Goal: Task Accomplishment & Management: Manage account settings

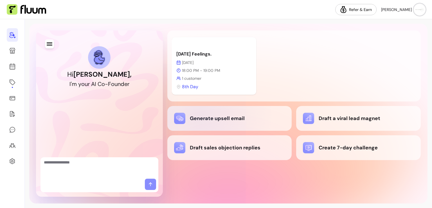
click at [200, 115] on div "Generate upsell email" at bounding box center [229, 118] width 111 height 11
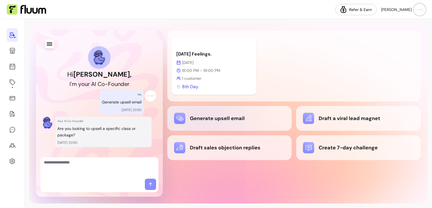
scroll to position [10, 0]
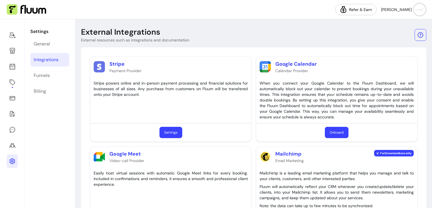
scroll to position [39, 0]
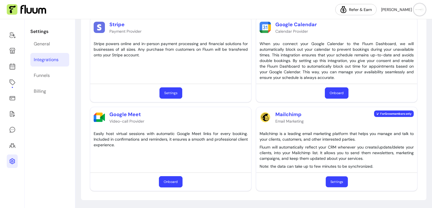
click at [335, 183] on button "Settings" at bounding box center [337, 181] width 22 height 11
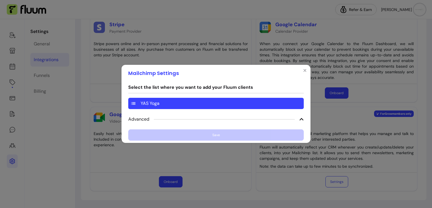
click at [250, 103] on div "YAS Yoga" at bounding box center [216, 103] width 176 height 11
click at [226, 135] on div "Select the list where you want to add your Fluum clients YAS Yoga Advanced Save" at bounding box center [216, 112] width 176 height 57
click at [300, 121] on icon at bounding box center [302, 119] width 5 height 5
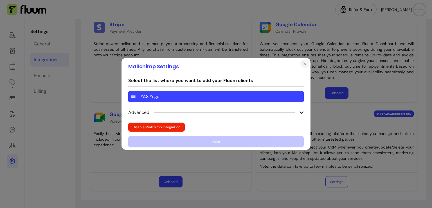
click at [304, 65] on icon "Close" at bounding box center [305, 63] width 5 height 5
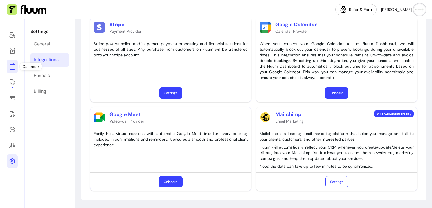
click at [15, 67] on icon at bounding box center [12, 44] width 95 height 80
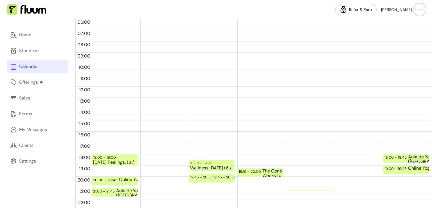
scroll to position [113, 0]
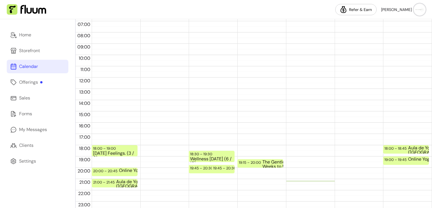
click at [34, 68] on div "Calendar" at bounding box center [28, 66] width 19 height 7
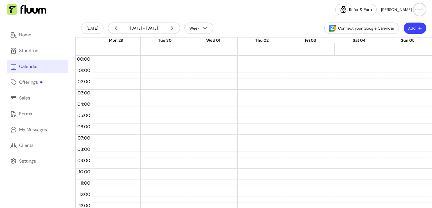
scroll to position [0, 0]
click at [173, 27] on icon at bounding box center [172, 28] width 7 height 7
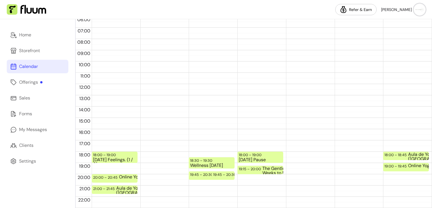
scroll to position [118, 0]
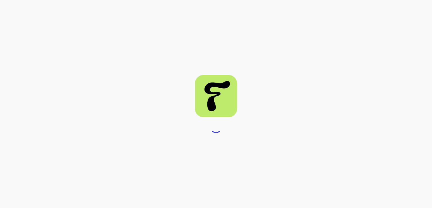
select select "***"
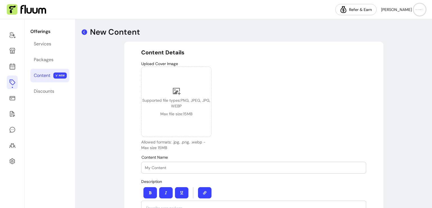
click at [85, 31] on icon at bounding box center [84, 32] width 7 height 7
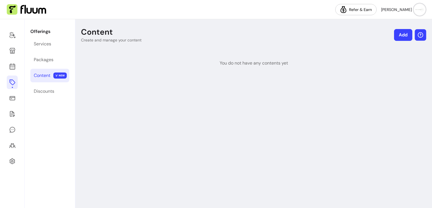
click at [418, 37] on icon "button" at bounding box center [421, 35] width 6 height 6
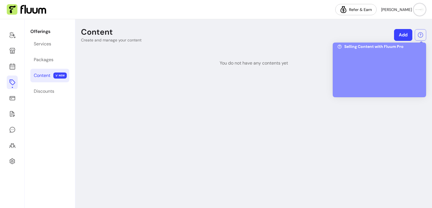
click at [379, 70] on div at bounding box center [380, 71] width 84 height 42
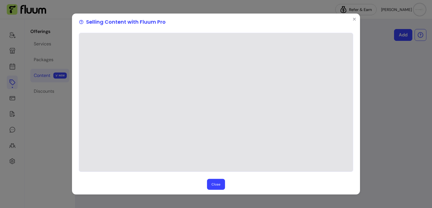
click at [215, 184] on button "Close" at bounding box center [216, 183] width 18 height 11
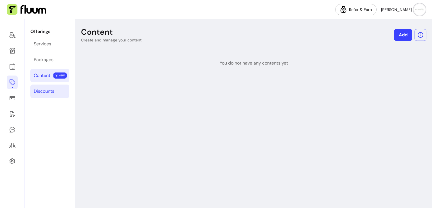
click at [46, 90] on div "Discounts" at bounding box center [44, 91] width 21 height 7
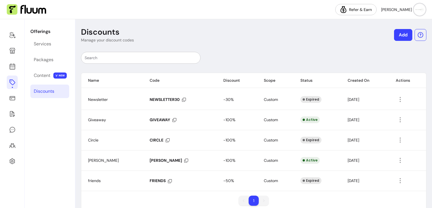
click at [173, 59] on input "text" at bounding box center [141, 58] width 112 height 6
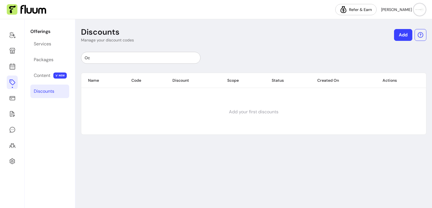
type input "O"
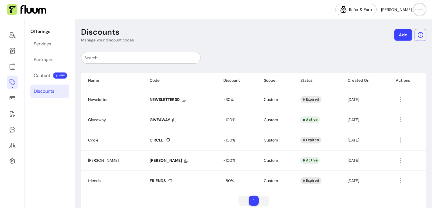
click at [400, 32] on link "Add" at bounding box center [404, 35] width 18 height 12
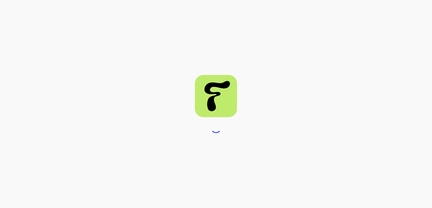
select select "****"
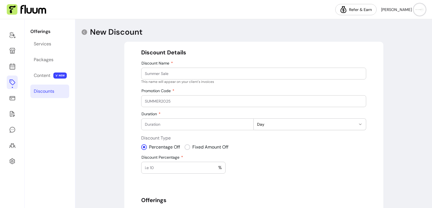
click at [262, 75] on input "Discount Name" at bounding box center [254, 74] width 218 height 6
type input "October"
click at [219, 102] on input "Promotion Code" at bounding box center [254, 101] width 218 height 6
type input "OCTOBER"
click at [224, 126] on input "Duration" at bounding box center [197, 124] width 105 height 6
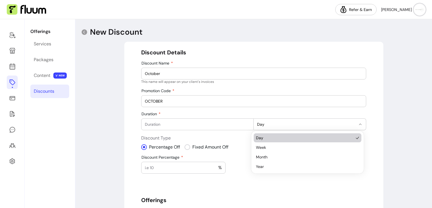
click at [358, 123] on icon "button" at bounding box center [360, 124] width 5 height 5
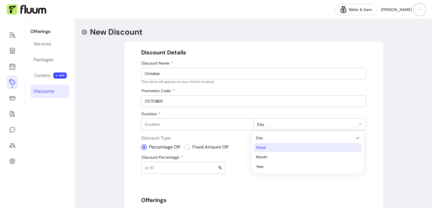
click at [334, 148] on span "Week" at bounding box center [305, 147] width 98 height 6
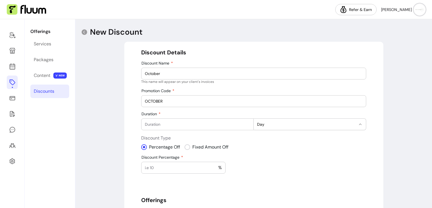
select select "*****"
click at [191, 128] on div at bounding box center [197, 124] width 105 height 11
click at [246, 123] on input "1" at bounding box center [197, 124] width 105 height 6
type input "2"
click at [246, 123] on input "2" at bounding box center [197, 124] width 105 height 6
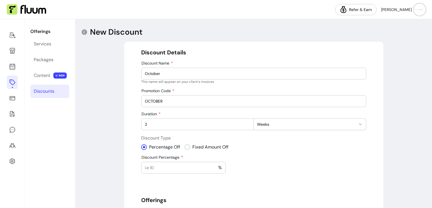
click at [174, 165] on input "Discount Percentage" at bounding box center [181, 168] width 73 height 6
type input "15"
drag, startPoint x: 427, startPoint y: 96, endPoint x: 432, endPoint y: 95, distance: 5.0
click at [432, 95] on div "**********" at bounding box center [253, 113] width 357 height 189
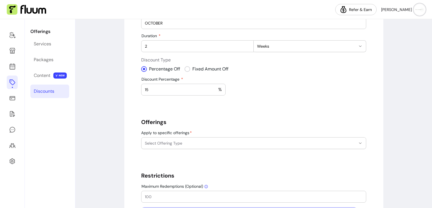
scroll to position [82, 0]
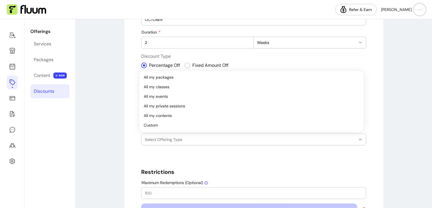
click at [299, 137] on span "Select Offering Type" at bounding box center [250, 140] width 211 height 6
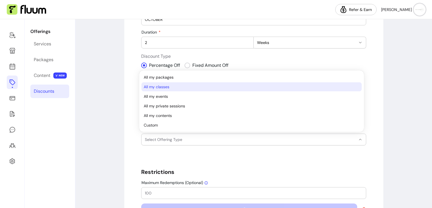
click at [274, 89] on span "All my classes" at bounding box center [249, 87] width 210 height 6
select select "*******"
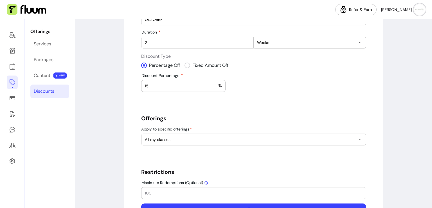
scroll to position [102, 0]
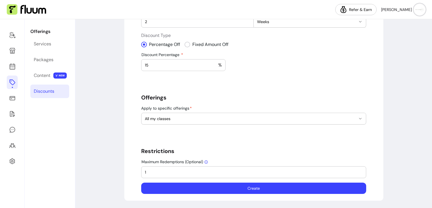
click at [360, 169] on input "1" at bounding box center [254, 172] width 218 height 6
click at [360, 169] on input "2" at bounding box center [254, 172] width 218 height 6
click at [360, 169] on input "3" at bounding box center [254, 172] width 218 height 6
click at [360, 169] on input "4" at bounding box center [254, 172] width 218 height 6
click at [360, 169] on input "5" at bounding box center [254, 172] width 218 height 6
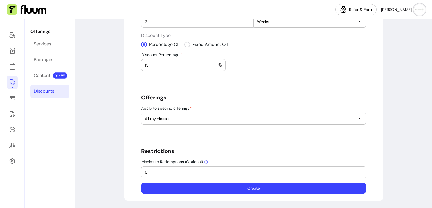
type input "6"
click at [360, 169] on input "6" at bounding box center [254, 172] width 218 height 6
click at [282, 189] on button "Create" at bounding box center [254, 188] width 218 height 11
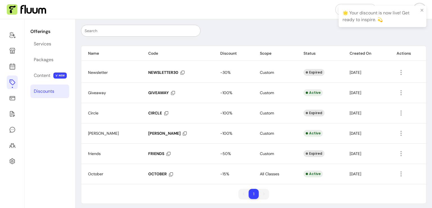
scroll to position [30, 0]
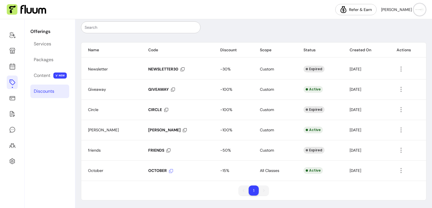
click at [169, 170] on icon at bounding box center [171, 171] width 4 height 4
click at [35, 45] on div "Services" at bounding box center [42, 44] width 17 height 7
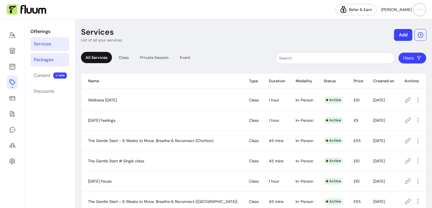
click at [44, 64] on link "Packages" at bounding box center [49, 60] width 39 height 14
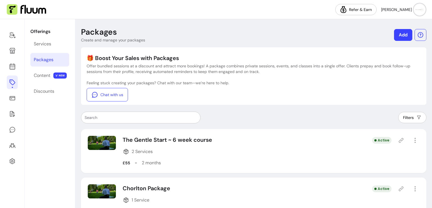
click at [399, 188] on icon at bounding box center [401, 188] width 5 height 5
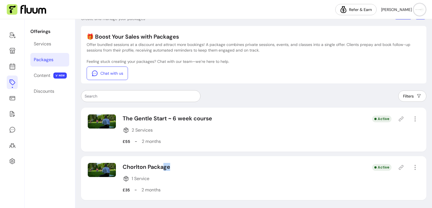
drag, startPoint x: 164, startPoint y: 166, endPoint x: 332, endPoint y: 195, distance: 169.7
click at [332, 195] on div "Chorlton Package 1 Service £35 - 2 months Active" at bounding box center [254, 178] width 346 height 44
click at [413, 166] on icon "button" at bounding box center [415, 167] width 6 height 6
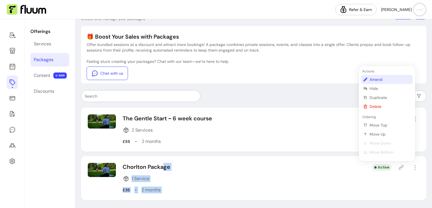
click at [394, 80] on span "Amend" at bounding box center [390, 80] width 41 height 6
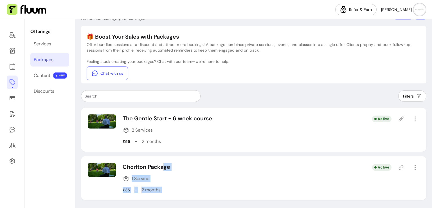
select select "***"
select select "******"
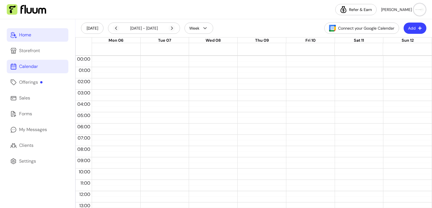
scroll to position [118, 0]
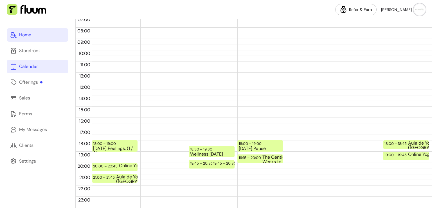
click at [28, 39] on link "Home" at bounding box center [38, 35] width 62 height 14
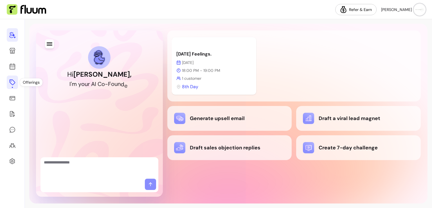
click at [10, 84] on icon at bounding box center [12, 82] width 7 height 7
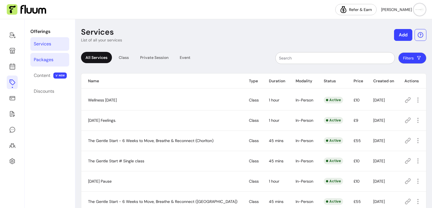
click at [47, 62] on div "Packages" at bounding box center [44, 59] width 20 height 7
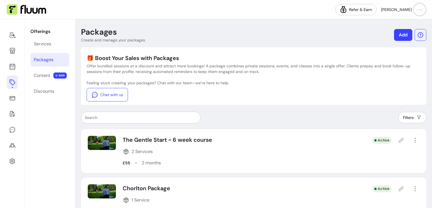
scroll to position [21, 0]
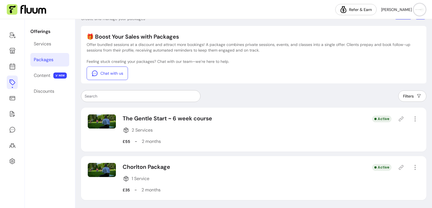
click at [166, 167] on p "Chorlton Package" at bounding box center [147, 167] width 48 height 8
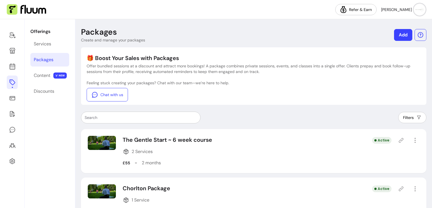
click at [401, 38] on link "Add" at bounding box center [403, 35] width 18 height 12
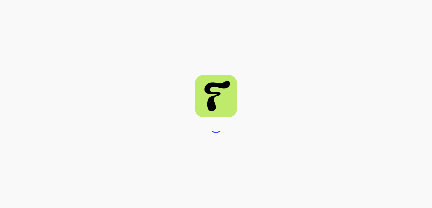
select select "***"
select select "****"
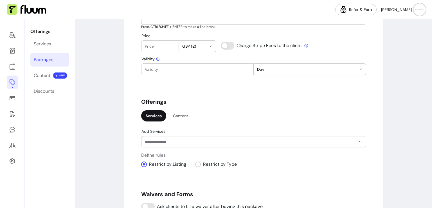
scroll to position [293, 0]
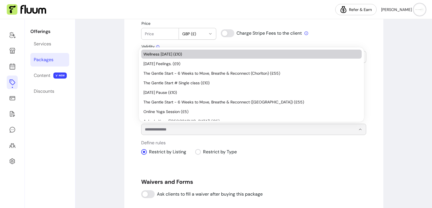
click at [347, 126] on div at bounding box center [356, 129] width 18 height 11
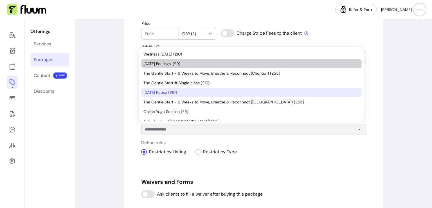
click at [254, 65] on span "[DATE] Feelings. (£9)" at bounding box center [249, 64] width 211 height 6
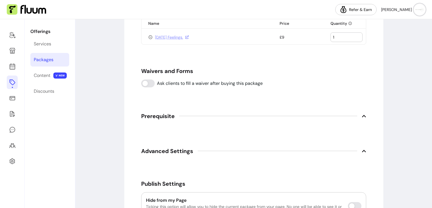
scroll to position [476, 0]
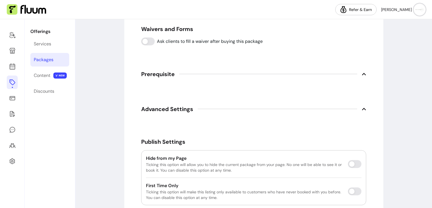
click at [362, 73] on icon at bounding box center [364, 74] width 4 height 2
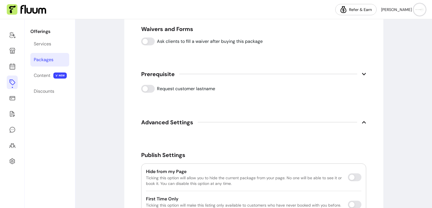
click at [356, 120] on span "Advanced Settings" at bounding box center [253, 122] width 225 height 12
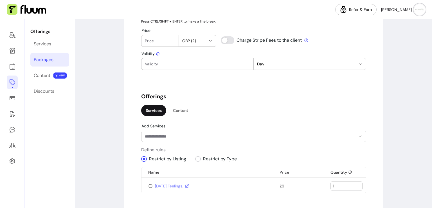
scroll to position [289, 0]
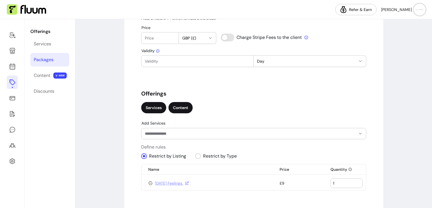
click at [171, 110] on div "Content" at bounding box center [181, 107] width 24 height 11
drag, startPoint x: 148, startPoint y: 113, endPoint x: 154, endPoint y: 108, distance: 7.8
click at [154, 108] on div "Services Content" at bounding box center [253, 108] width 225 height 12
click at [154, 108] on div "Services" at bounding box center [153, 107] width 25 height 11
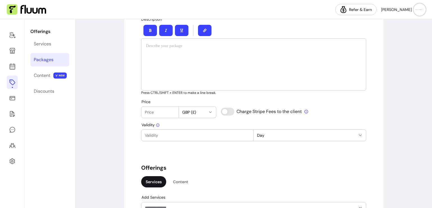
scroll to position [211, 0]
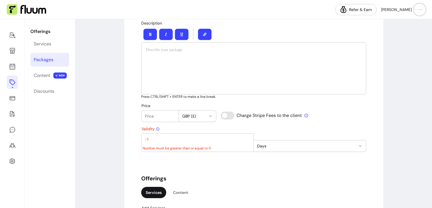
click at [244, 139] on input "-1" at bounding box center [197, 139] width 105 height 6
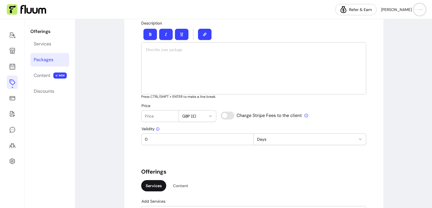
click at [245, 136] on input "0" at bounding box center [197, 139] width 105 height 6
click at [245, 136] on input "1" at bounding box center [197, 139] width 105 height 6
type input "2"
click at [245, 136] on input "2" at bounding box center [197, 139] width 105 height 6
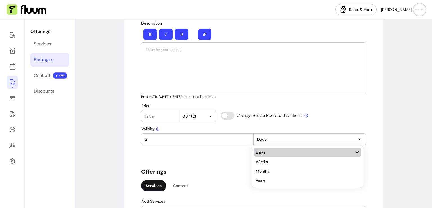
click at [360, 138] on icon "button" at bounding box center [360, 139] width 5 height 5
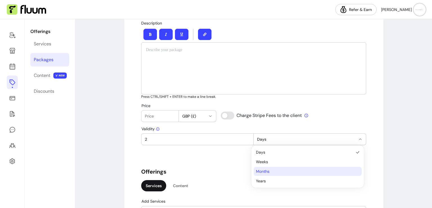
click at [323, 170] on span "Months" at bounding box center [305, 171] width 98 height 6
select select "******"
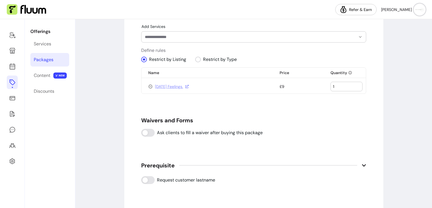
scroll to position [398, 0]
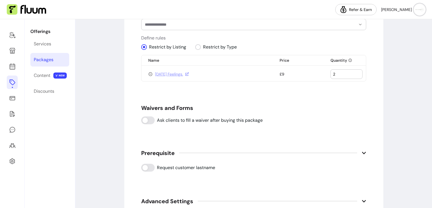
click at [356, 71] on input "2" at bounding box center [346, 74] width 27 height 6
click at [356, 71] on input "3" at bounding box center [346, 74] width 27 height 6
type input "4"
click at [356, 71] on input "4" at bounding box center [346, 74] width 27 height 6
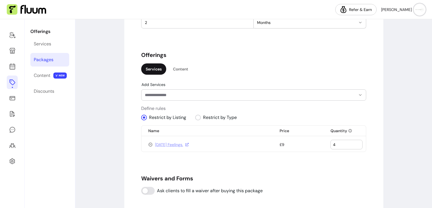
scroll to position [326, 0]
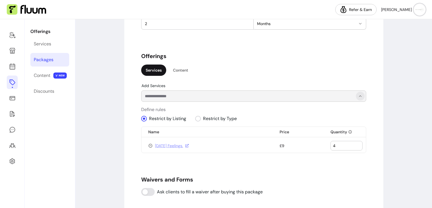
click at [358, 95] on icon "Show suggestions" at bounding box center [360, 96] width 5 height 5
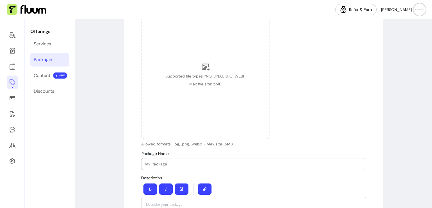
scroll to position [60, 0]
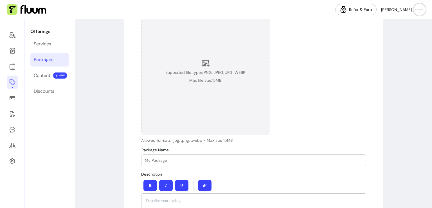
click at [202, 64] on icon at bounding box center [206, 63] width 8 height 7
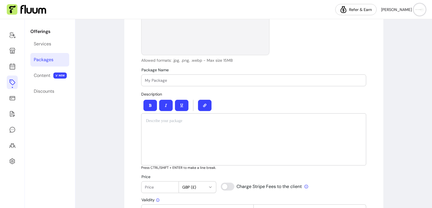
scroll to position [172, 0]
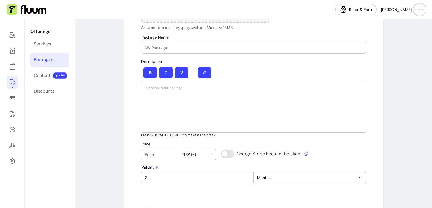
click at [256, 89] on p at bounding box center [254, 88] width 216 height 6
click at [157, 155] on input "Price" at bounding box center [160, 154] width 30 height 6
type input "30"
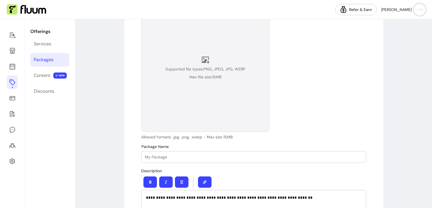
scroll to position [69, 0]
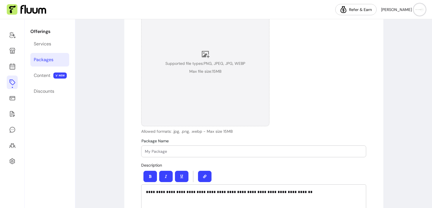
click at [284, 151] on input "Package Name" at bounding box center [254, 151] width 218 height 6
type input "Monday package"
click at [212, 61] on span "Supported file types: PNG, JPEG, JPG, WEBP" at bounding box center [206, 64] width 80 height 6
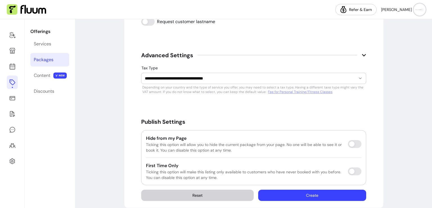
scroll to position [555, 0]
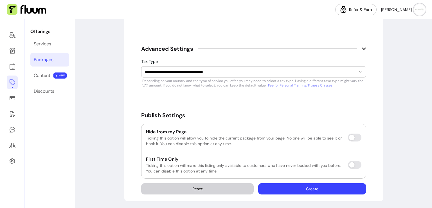
click at [326, 193] on button "Create" at bounding box center [312, 188] width 108 height 11
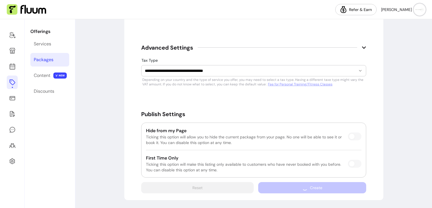
scroll to position [540, 0]
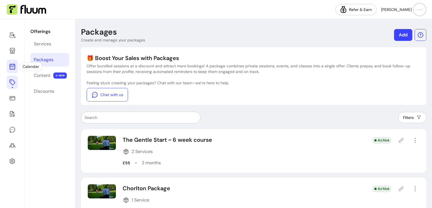
click at [10, 61] on link at bounding box center [12, 67] width 11 height 14
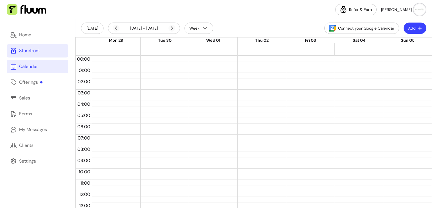
click at [29, 49] on div "Storefront" at bounding box center [29, 50] width 21 height 7
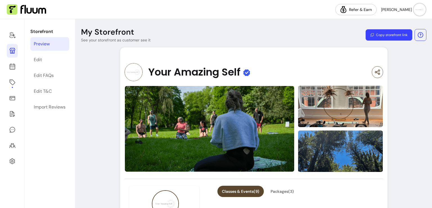
click at [6, 84] on div at bounding box center [12, 113] width 25 height 189
click at [12, 64] on icon at bounding box center [12, 44] width 95 height 80
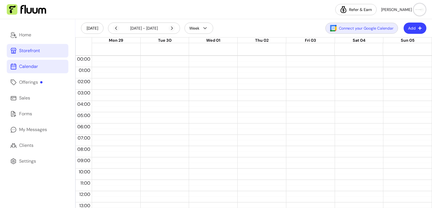
click at [368, 27] on button "Connect your Google Calendar" at bounding box center [362, 28] width 73 height 11
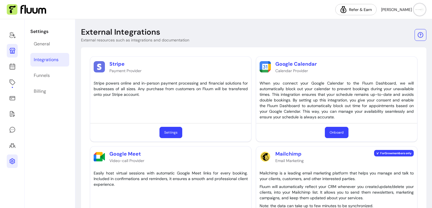
scroll to position [39, 0]
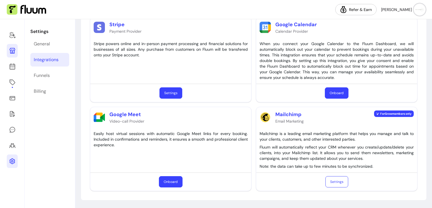
click at [338, 91] on button "Onboard" at bounding box center [337, 92] width 24 height 11
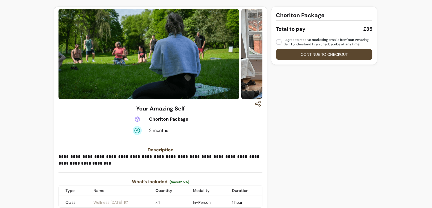
scroll to position [14, 0]
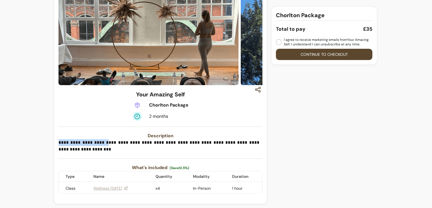
drag, startPoint x: 105, startPoint y: 145, endPoint x: 56, endPoint y: 141, distance: 48.9
click at [56, 141] on div "**********" at bounding box center [160, 98] width 213 height 211
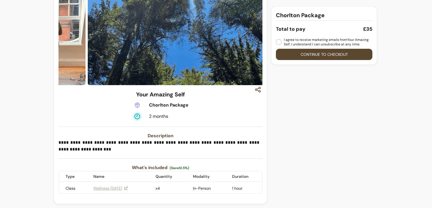
click at [127, 155] on div "**********" at bounding box center [161, 144] width 204 height 109
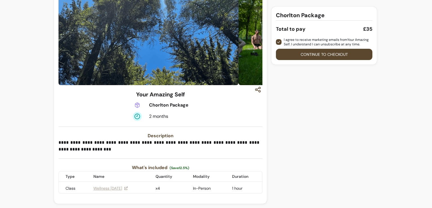
click at [292, 55] on button "Continue to checkout" at bounding box center [324, 54] width 97 height 11
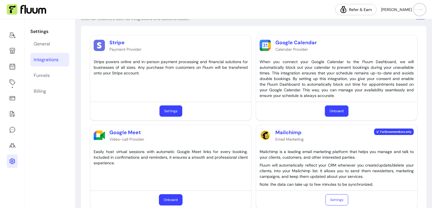
scroll to position [23, 0]
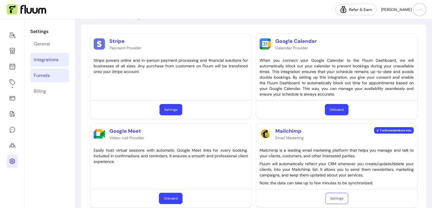
click at [41, 77] on div "Funnels" at bounding box center [42, 75] width 16 height 7
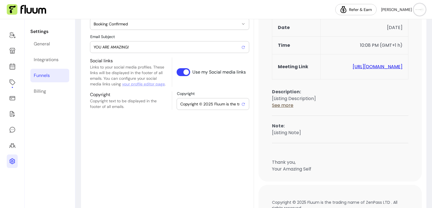
scroll to position [110, 0]
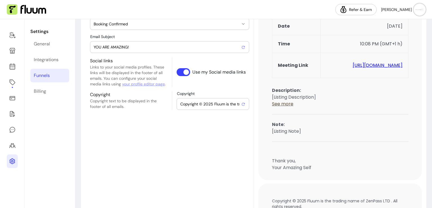
click at [223, 106] on div "Copyright © 2025 Fluum is the trading name of ZenPass LTD. All rights reserved." at bounding box center [212, 103] width 65 height 11
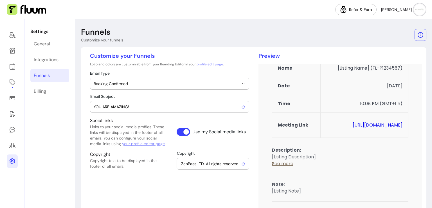
scroll to position [0, 0]
click at [241, 84] on icon "button" at bounding box center [243, 83] width 5 height 5
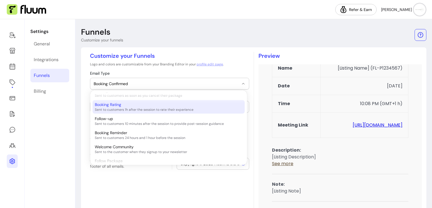
scroll to position [92, 0]
click at [214, 108] on span "Sent to customers 1h after the session to rate their experience" at bounding box center [166, 109] width 142 height 5
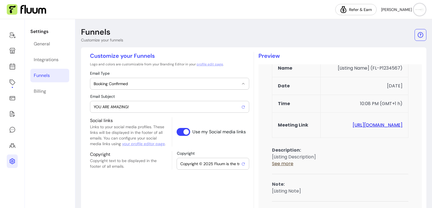
select select "**********"
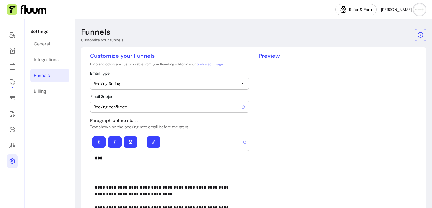
type input "⭐️⭐️⭐️⭐️⭐️ How many stars would you give Your Amazing Self?"
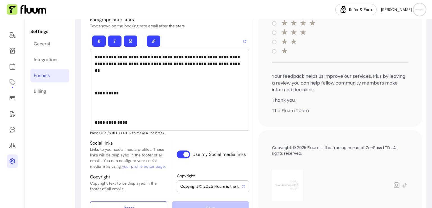
scroll to position [259, 0]
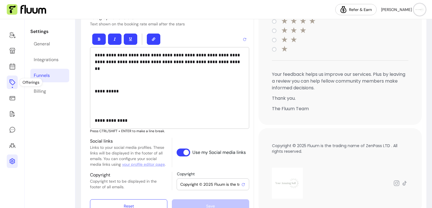
click at [14, 82] on icon at bounding box center [12, 82] width 7 height 7
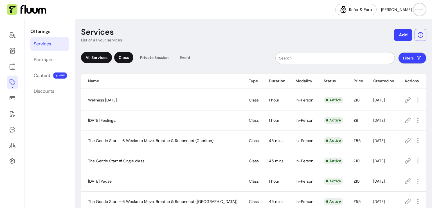
click at [120, 57] on div "Class" at bounding box center [123, 57] width 19 height 11
click at [415, 139] on icon "button" at bounding box center [418, 140] width 6 height 6
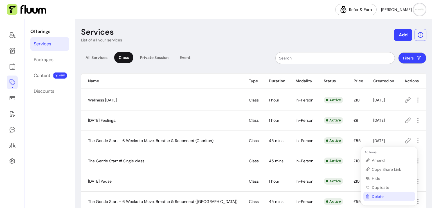
click at [380, 198] on span "Delete" at bounding box center [392, 196] width 41 height 6
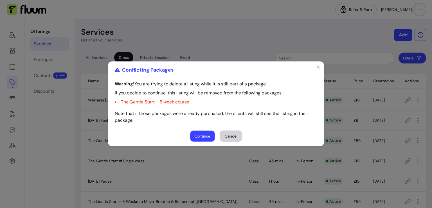
click at [203, 134] on button "Continue" at bounding box center [202, 136] width 24 height 11
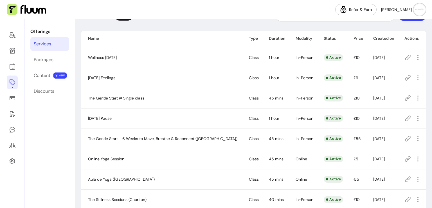
scroll to position [40, 0]
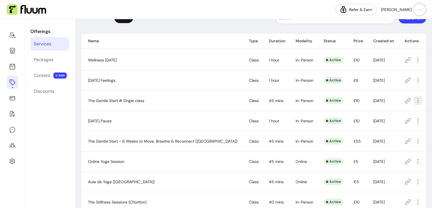
click at [415, 102] on icon "button" at bounding box center [418, 100] width 6 height 6
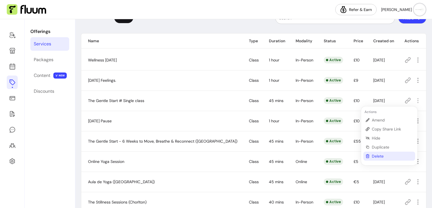
click at [387, 158] on span "Delete" at bounding box center [392, 156] width 41 height 6
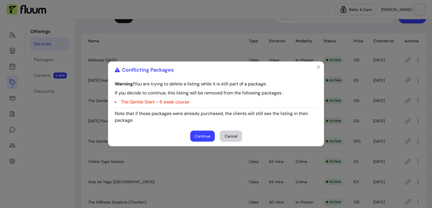
click at [206, 134] on button "Continue" at bounding box center [202, 136] width 24 height 11
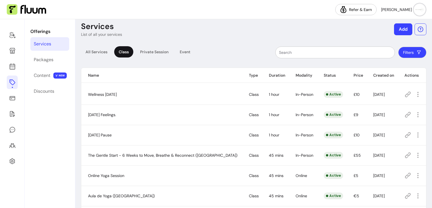
scroll to position [0, 0]
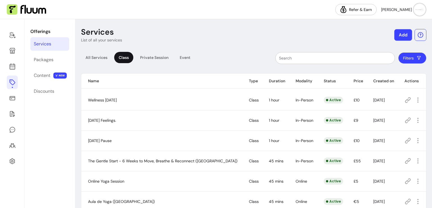
click at [399, 38] on button "Add" at bounding box center [404, 35] width 18 height 12
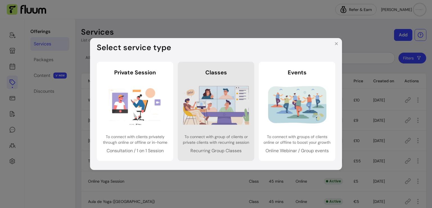
click at [221, 104] on img at bounding box center [216, 105] width 66 height 44
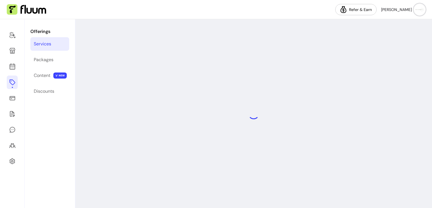
select select "***"
select select "******"
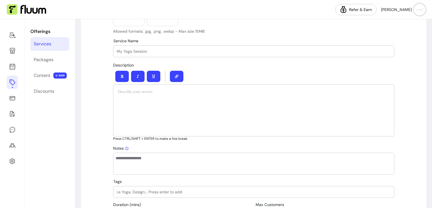
scroll to position [182, 0]
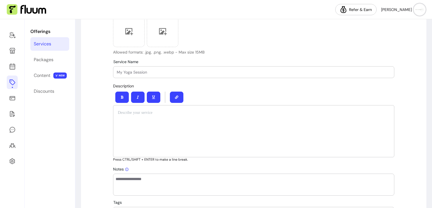
click at [264, 69] on input "Service Name" at bounding box center [254, 72] width 274 height 6
type input "Yourself [DATE]"
click at [214, 137] on div at bounding box center [254, 131] width 282 height 52
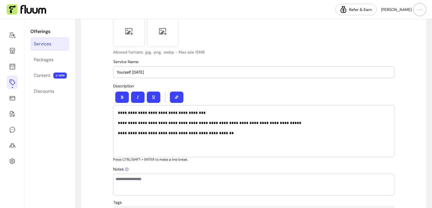
drag, startPoint x: 267, startPoint y: 164, endPoint x: 254, endPoint y: 146, distance: 22.6
click at [254, 146] on div "**********" at bounding box center [254, 131] width 282 height 52
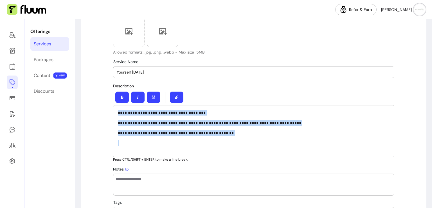
drag, startPoint x: 254, startPoint y: 146, endPoint x: 90, endPoint y: 94, distance: 172.1
copy div "**********"
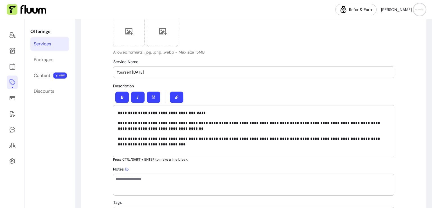
click at [191, 120] on p "**********" at bounding box center [254, 125] width 272 height 11
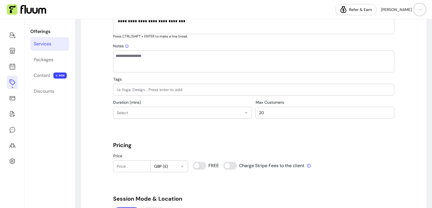
scroll to position [306, 0]
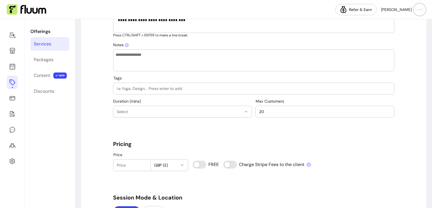
click at [270, 90] on input "Tags" at bounding box center [254, 89] width 274 height 6
type input "hatha"
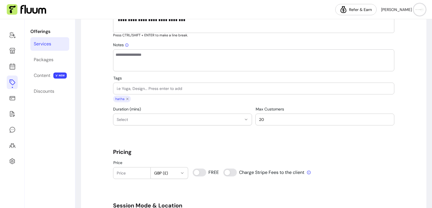
click at [270, 90] on input "Tags" at bounding box center [254, 89] width 274 height 6
type input "hatha yoga"
click at [270, 90] on input "Tags" at bounding box center [254, 89] width 274 height 6
type input "wellness"
click at [270, 90] on input "Tags" at bounding box center [254, 89] width 274 height 6
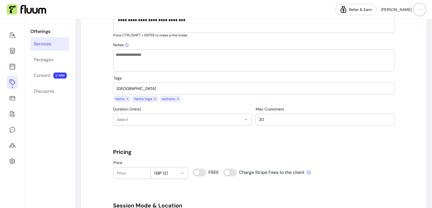
type input "manchester"
drag, startPoint x: 268, startPoint y: 117, endPoint x: 252, endPoint y: 116, distance: 16.4
click at [252, 116] on div "**********" at bounding box center [254, 116] width 282 height 19
type input "10"
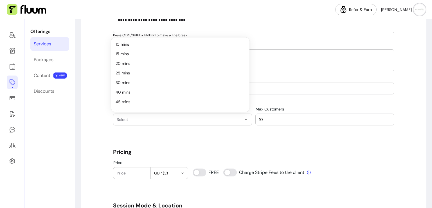
click at [221, 119] on span "Select" at bounding box center [179, 120] width 125 height 6
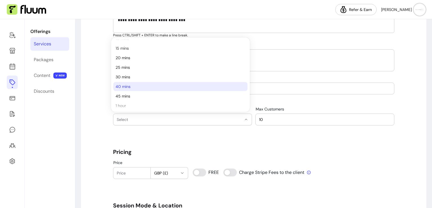
scroll to position [6, 0]
click at [184, 109] on li "1 hour" at bounding box center [180, 105] width 134 height 9
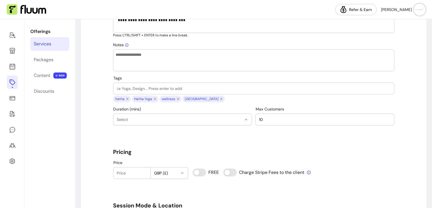
select select "**"
click at [127, 173] on input "Price" at bounding box center [132, 173] width 30 height 6
type input "10"
click at [215, 177] on div "Price 10 GBP (£) FREE Charge Stripe Fees to the client" at bounding box center [254, 169] width 282 height 19
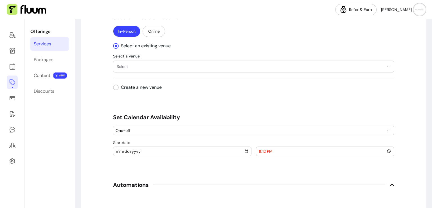
scroll to position [502, 0]
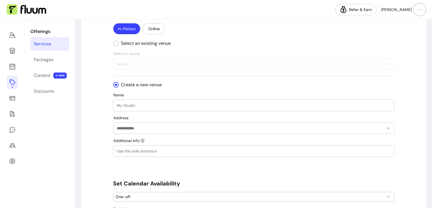
click at [134, 107] on div "" at bounding box center [254, 105] width 274 height 11
click at [130, 131] on div "" at bounding box center [254, 128] width 274 height 11
click at [283, 120] on div "Address" at bounding box center [254, 125] width 282 height 18
click at [387, 126] on icon "Show suggestions" at bounding box center [389, 128] width 5 height 5
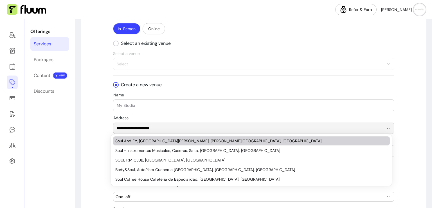
drag, startPoint x: 141, startPoint y: 126, endPoint x: 122, endPoint y: 128, distance: 18.9
click at [122, 128] on input "**********" at bounding box center [250, 128] width 267 height 6
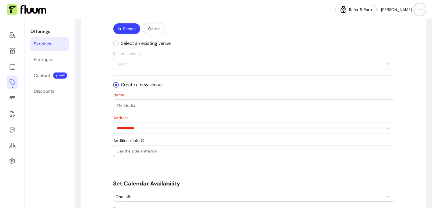
drag, startPoint x: 150, startPoint y: 129, endPoint x: 66, endPoint y: 128, distance: 83.3
click at [66, 128] on div "**********" at bounding box center [216, 113] width 432 height 189
paste input "**********"
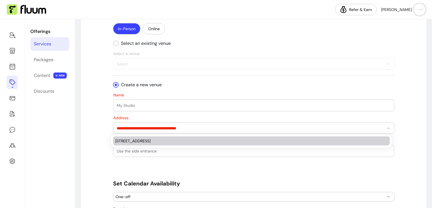
click at [128, 140] on div "[STREET_ADDRESS]" at bounding box center [248, 141] width 267 height 6
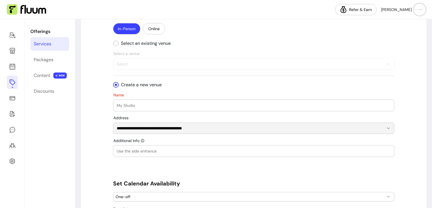
type input "**********"
click at [188, 100] on div "" at bounding box center [254, 105] width 274 height 11
type input "Soul and Sister"
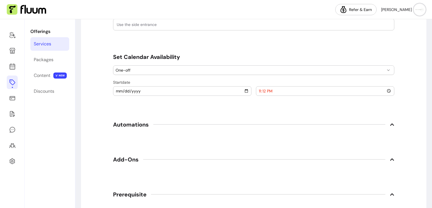
scroll to position [639, 0]
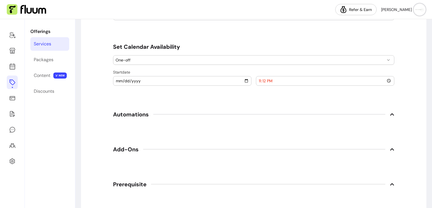
click at [282, 59] on span "One-off" at bounding box center [251, 60] width 270 height 6
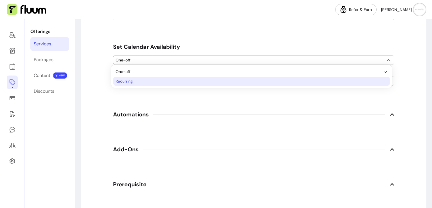
click at [179, 84] on span "Recurring" at bounding box center [249, 81] width 266 height 6
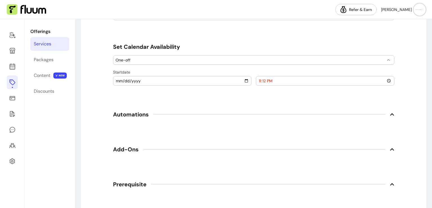
select select "*********"
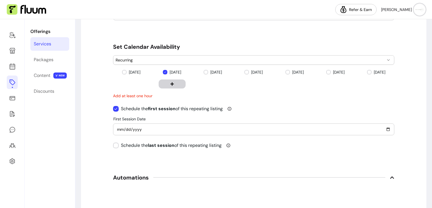
click at [177, 123] on div "First Session Date 2025-10-04" at bounding box center [254, 129] width 282 height 12
click at [386, 130] on input "2025-10-04" at bounding box center [254, 129] width 274 height 6
type input "2025-11-11"
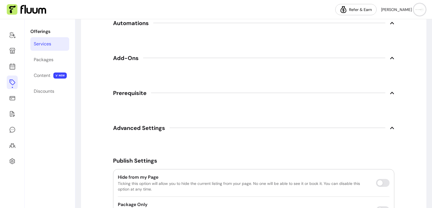
scroll to position [750, 0]
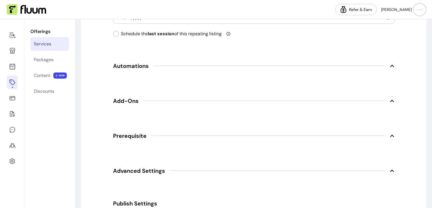
click at [390, 66] on icon at bounding box center [392, 66] width 5 height 5
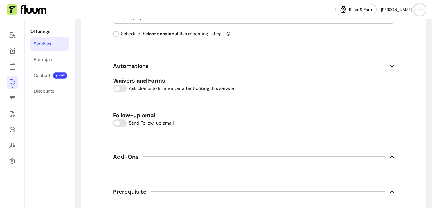
click at [392, 157] on icon at bounding box center [392, 156] width 5 height 5
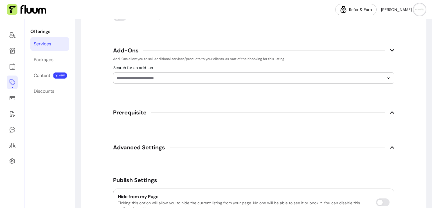
scroll to position [863, 0]
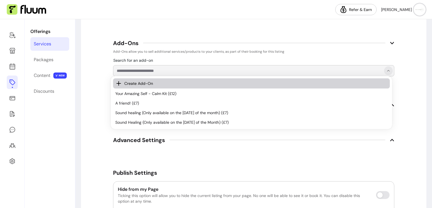
click at [384, 67] on button "Show suggestions" at bounding box center [388, 70] width 9 height 9
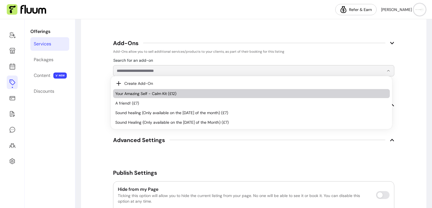
click at [320, 92] on span "Your Amazing Self - Calm Kit (£12)" at bounding box center [248, 94] width 267 height 6
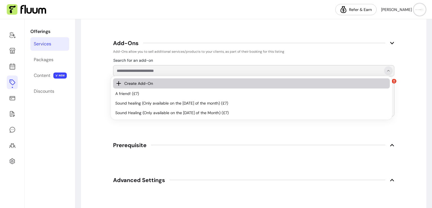
click at [387, 70] on icon "Show suggestions" at bounding box center [389, 70] width 5 height 5
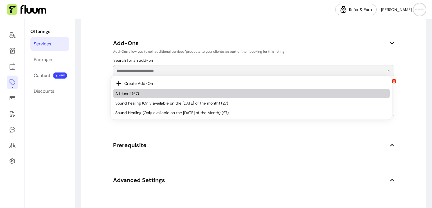
click at [272, 95] on span "A friend! (£7)" at bounding box center [248, 94] width 267 height 6
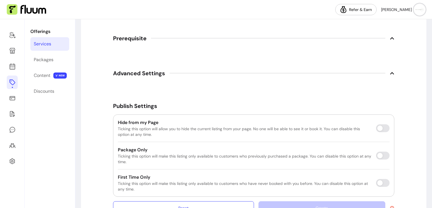
scroll to position [1003, 0]
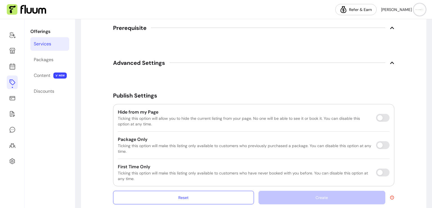
click at [390, 61] on icon at bounding box center [392, 63] width 5 height 5
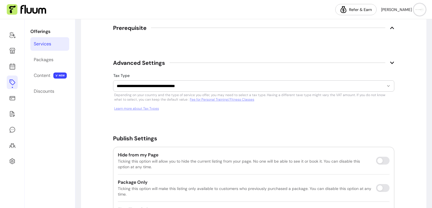
scroll to position [1054, 0]
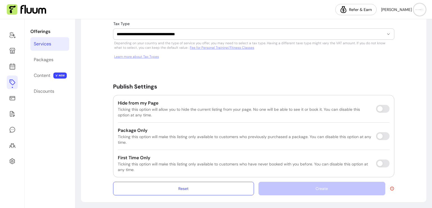
click at [304, 184] on div "Create" at bounding box center [327, 189] width 136 height 14
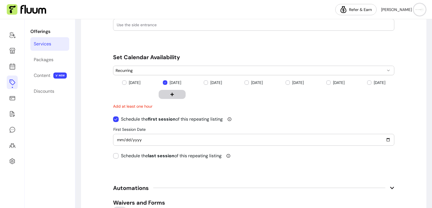
scroll to position [626, 0]
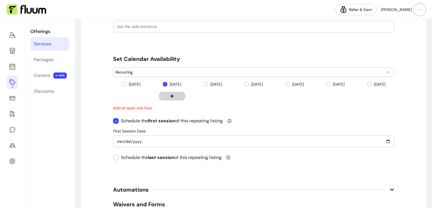
click at [171, 94] on icon "button" at bounding box center [172, 96] width 4 height 4
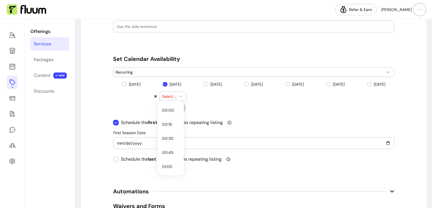
click at [181, 95] on button "Select time" at bounding box center [173, 96] width 26 height 9
click at [167, 116] on span "18:00" at bounding box center [168, 117] width 12 height 6
select select "*****"
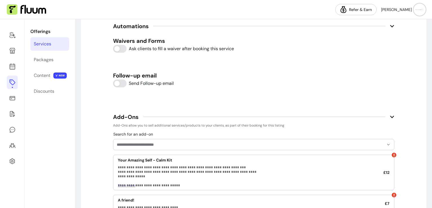
scroll to position [901, 0]
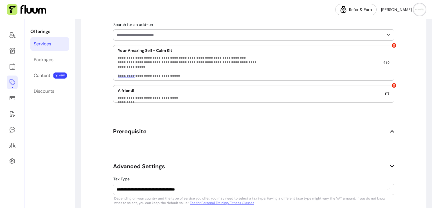
drag, startPoint x: 427, startPoint y: 186, endPoint x: 429, endPoint y: 179, distance: 7.0
click at [429, 179] on div "**********" at bounding box center [253, 113] width 357 height 189
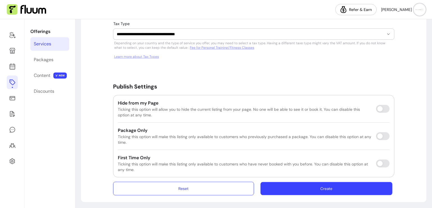
click at [351, 187] on button "Create" at bounding box center [327, 188] width 132 height 13
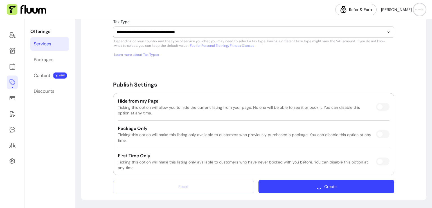
scroll to position [1041, 0]
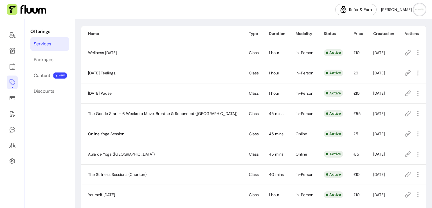
scroll to position [45, 0]
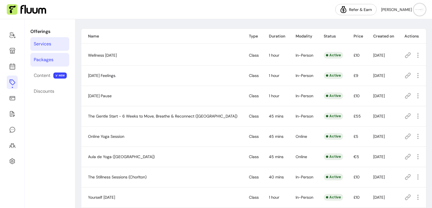
click at [49, 60] on div "Packages" at bounding box center [44, 59] width 20 height 7
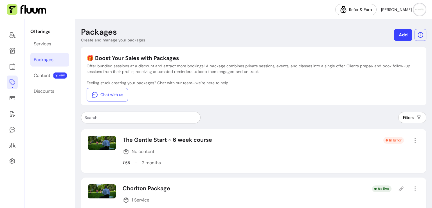
scroll to position [64, 0]
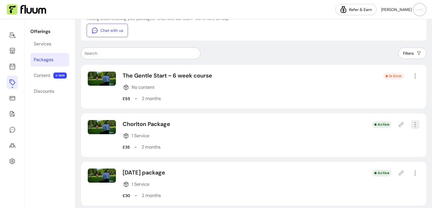
click at [412, 123] on icon "button" at bounding box center [415, 124] width 6 height 6
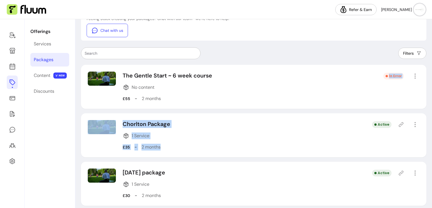
drag, startPoint x: 299, startPoint y: 124, endPoint x: 299, endPoint y: 94, distance: 30.1
click at [299, 94] on div "The Gentle Start ~ 6 week course No content £55 - 2 months In Error Chorlton Pa…" at bounding box center [254, 135] width 346 height 141
click at [299, 94] on div "The Gentle Start ~ 6 week course No content £55 - 2 months In Error" at bounding box center [254, 87] width 346 height 44
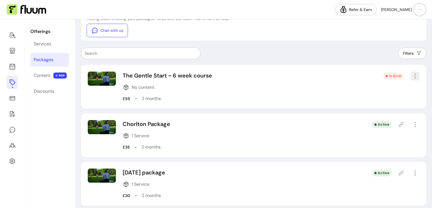
click at [413, 74] on icon "button" at bounding box center [415, 76] width 6 height 6
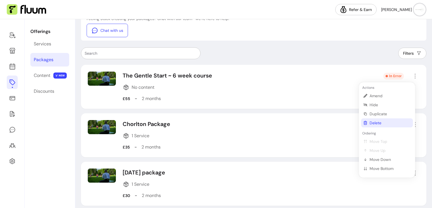
click at [372, 124] on span "Delete" at bounding box center [390, 123] width 41 height 6
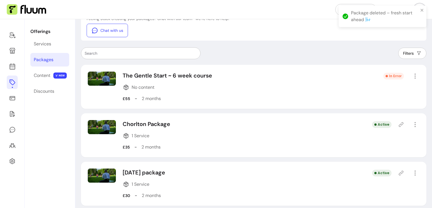
scroll to position [21, 0]
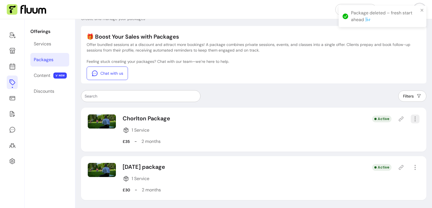
click at [412, 119] on icon "button" at bounding box center [415, 118] width 6 height 6
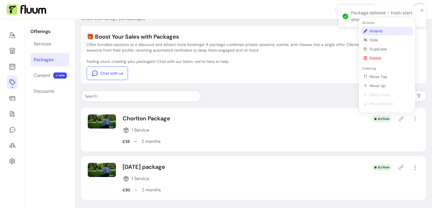
click at [378, 32] on span "Amend" at bounding box center [390, 31] width 41 height 6
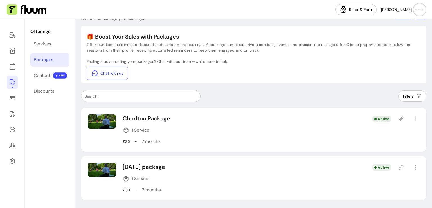
select select "***"
select select "******"
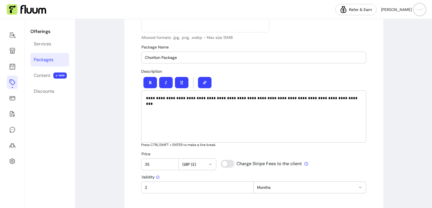
scroll to position [161, 0]
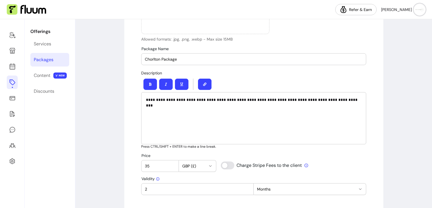
drag, startPoint x: 158, startPoint y: 59, endPoint x: 93, endPoint y: 58, distance: 65.6
click at [93, 58] on div "**********" at bounding box center [253, 204] width 357 height 693
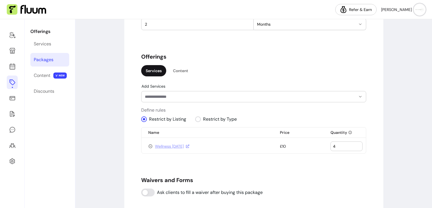
type input "Chorlton & Urmston Package"
click at [232, 100] on div at bounding box center [254, 96] width 218 height 11
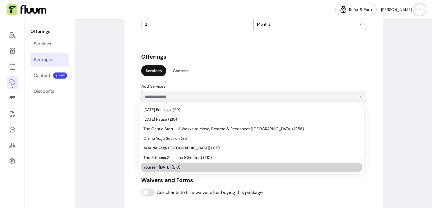
click at [246, 165] on span "Yourself Tuesday (£10)" at bounding box center [249, 167] width 211 height 6
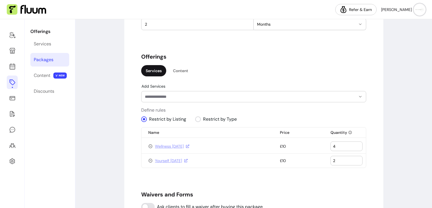
click at [357, 158] on input "2" at bounding box center [346, 161] width 27 height 6
click at [357, 158] on input "3" at bounding box center [346, 161] width 27 height 6
type input "4"
click at [357, 158] on input "4" at bounding box center [346, 161] width 27 height 6
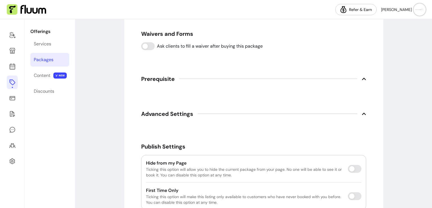
scroll to position [517, 0]
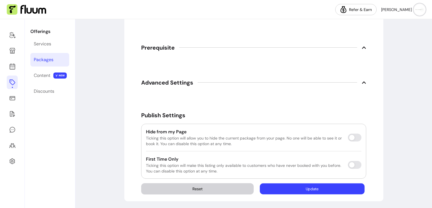
click at [315, 186] on button "Update" at bounding box center [312, 188] width 105 height 11
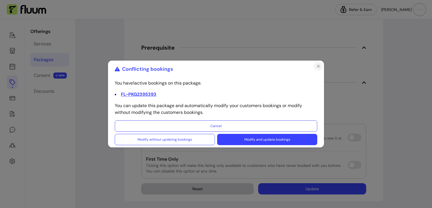
click at [319, 66] on icon "Close" at bounding box center [319, 66] width 2 height 2
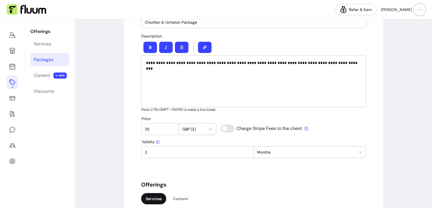
scroll to position [197, 0]
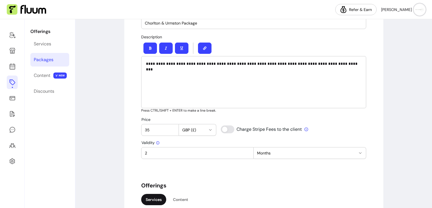
click at [40, 57] on div "Packages" at bounding box center [44, 59] width 20 height 7
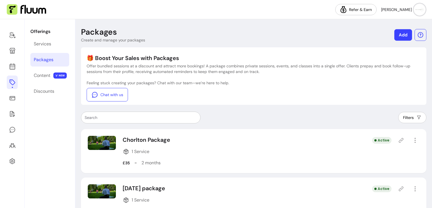
click at [405, 35] on link "Add" at bounding box center [404, 35] width 18 height 12
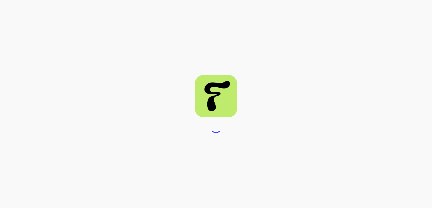
select select "***"
select select "****"
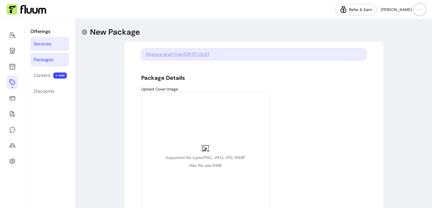
click at [52, 43] on link "Services" at bounding box center [49, 44] width 39 height 14
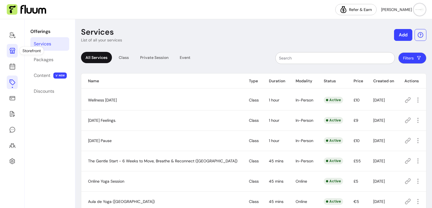
click at [13, 51] on icon at bounding box center [13, 51] width 6 height 6
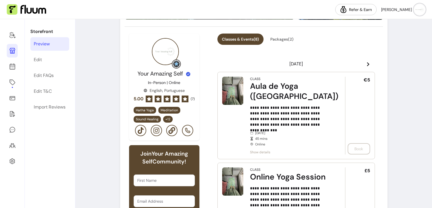
scroll to position [151, 0]
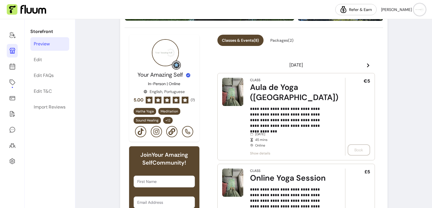
click at [367, 64] on icon at bounding box center [368, 65] width 2 height 4
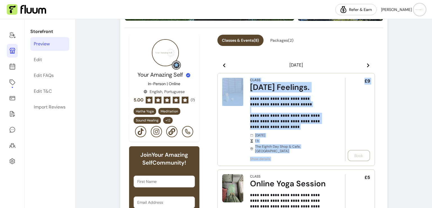
click at [367, 64] on icon at bounding box center [368, 65] width 2 height 4
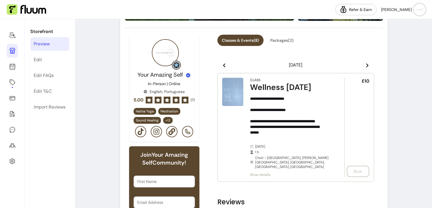
click at [366, 64] on icon at bounding box center [367, 65] width 2 height 4
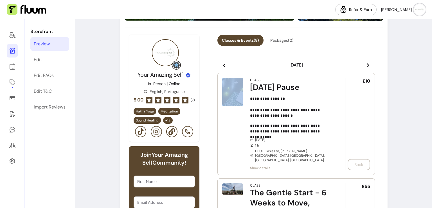
click at [367, 64] on icon at bounding box center [368, 65] width 2 height 4
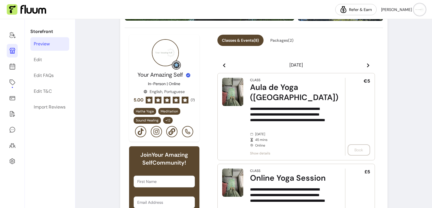
click at [367, 64] on icon at bounding box center [368, 65] width 2 height 4
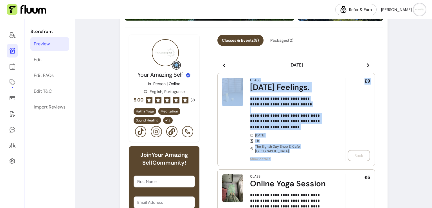
click at [367, 64] on icon at bounding box center [368, 65] width 2 height 4
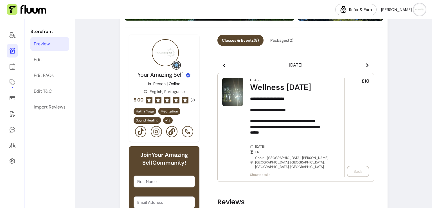
click at [366, 64] on icon at bounding box center [367, 65] width 2 height 4
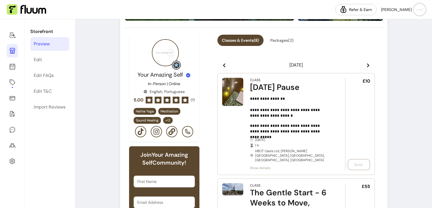
click at [367, 64] on icon at bounding box center [368, 65] width 2 height 4
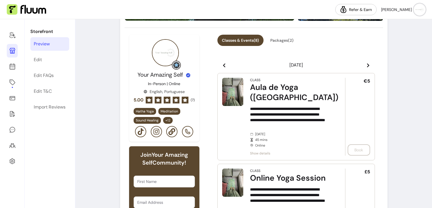
click at [367, 64] on icon at bounding box center [368, 65] width 2 height 4
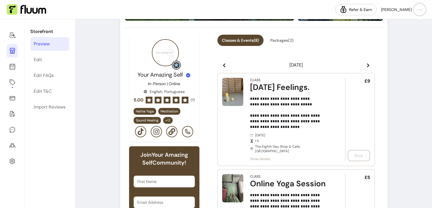
click at [367, 64] on icon at bounding box center [368, 65] width 2 height 4
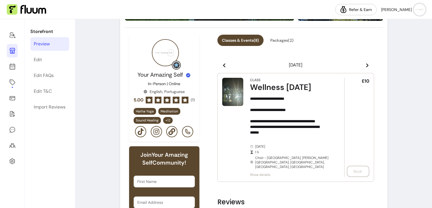
click at [366, 64] on icon at bounding box center [367, 65] width 2 height 4
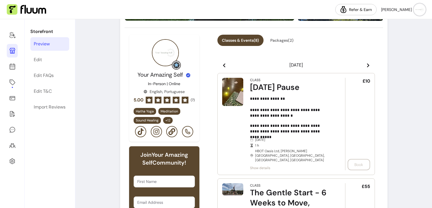
click at [367, 64] on icon at bounding box center [368, 65] width 2 height 4
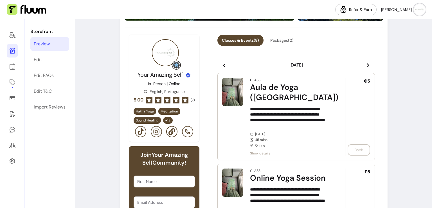
click at [367, 64] on icon at bounding box center [368, 65] width 2 height 4
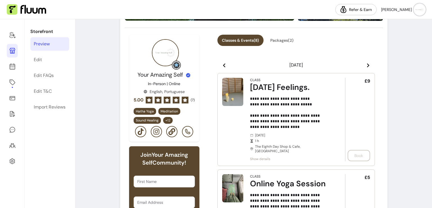
click at [367, 64] on icon at bounding box center [368, 65] width 2 height 4
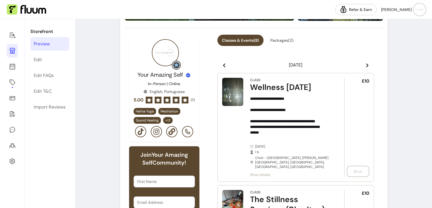
click at [366, 64] on icon at bounding box center [367, 65] width 2 height 4
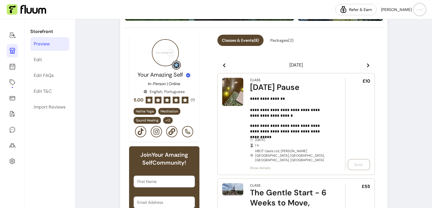
click at [367, 64] on icon at bounding box center [368, 65] width 2 height 4
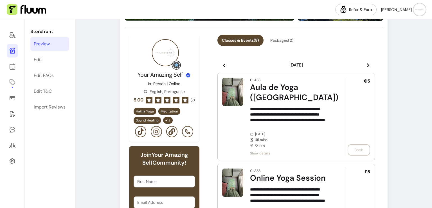
click at [367, 64] on icon at bounding box center [368, 65] width 2 height 4
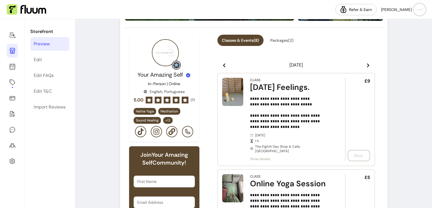
click at [367, 64] on icon at bounding box center [368, 65] width 2 height 4
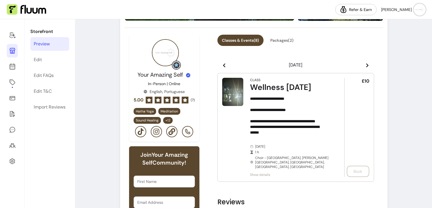
click at [366, 64] on icon at bounding box center [367, 65] width 2 height 4
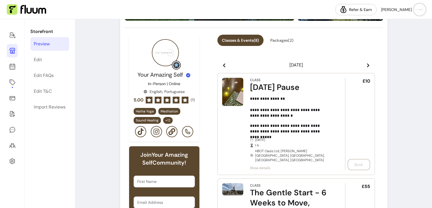
click at [367, 64] on icon at bounding box center [368, 65] width 2 height 4
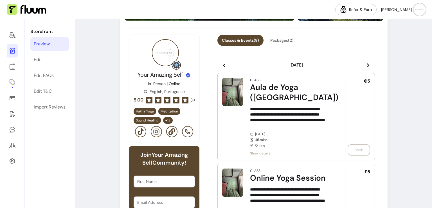
click at [367, 64] on icon at bounding box center [368, 65] width 2 height 4
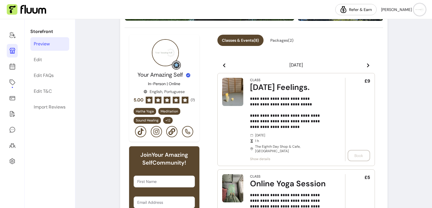
click at [367, 64] on icon at bounding box center [368, 65] width 2 height 4
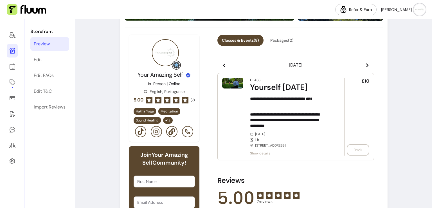
click at [239, 84] on img at bounding box center [232, 83] width 21 height 11
click at [255, 155] on span "Show details" at bounding box center [289, 153] width 79 height 5
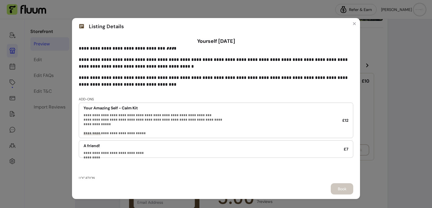
scroll to position [40, 0]
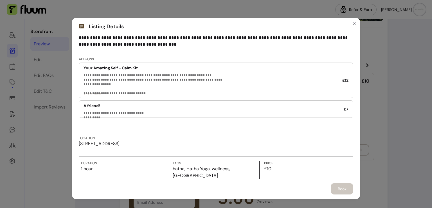
click at [335, 188] on div "Book" at bounding box center [216, 188] width 275 height 11
click at [354, 24] on icon "Close" at bounding box center [355, 24] width 2 height 2
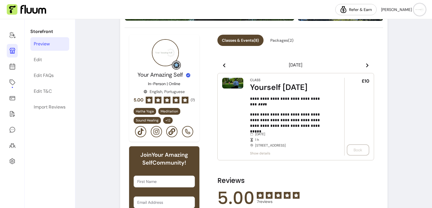
scroll to position [53, 0]
